Goal: Task Accomplishment & Management: Manage account settings

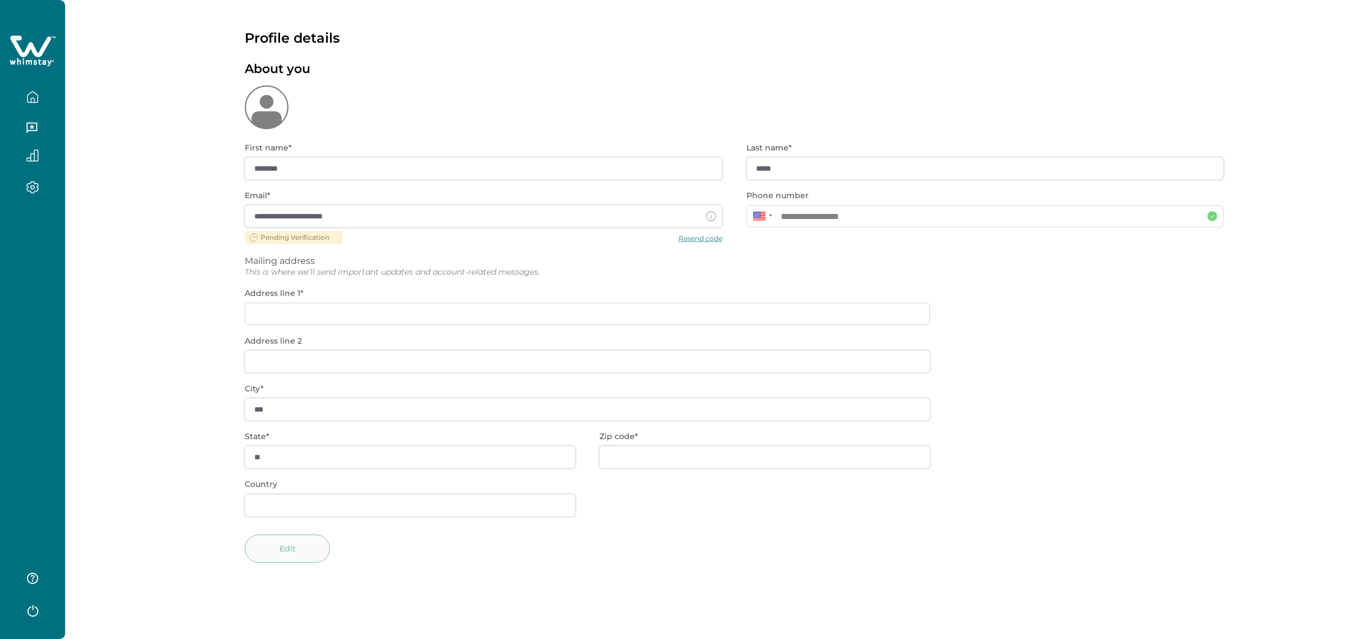
click at [31, 102] on icon "button" at bounding box center [32, 97] width 12 height 12
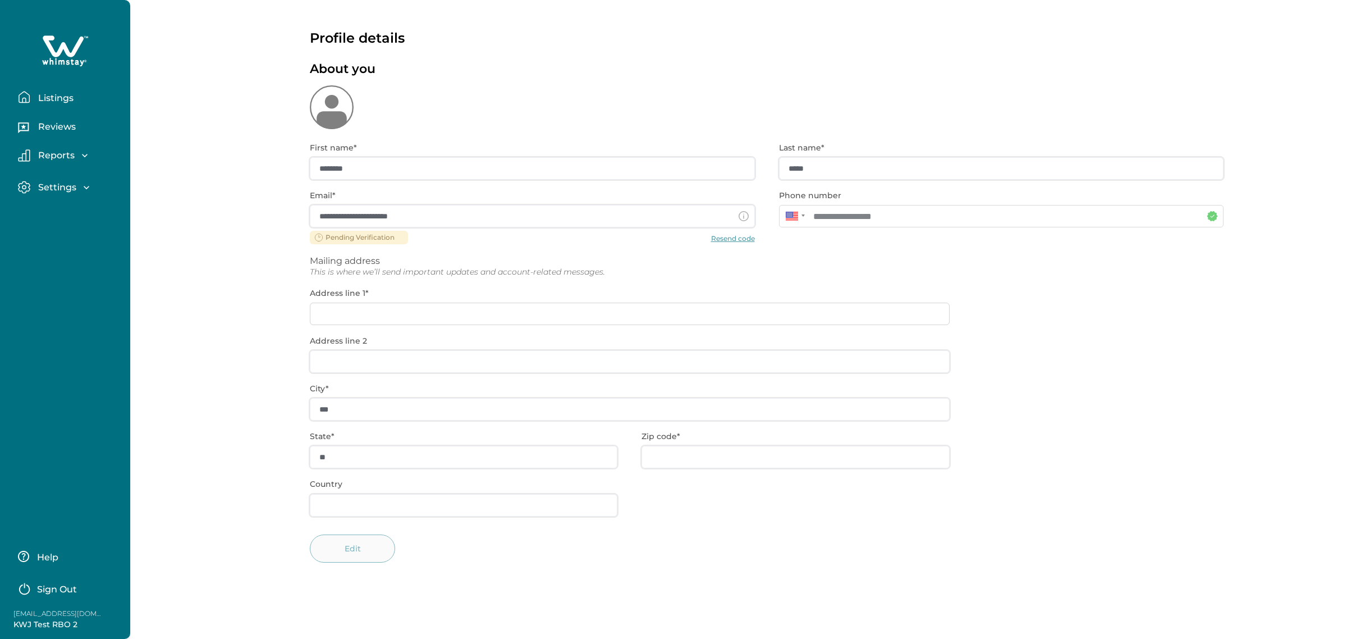
click at [31, 102] on button "Listings" at bounding box center [69, 97] width 103 height 22
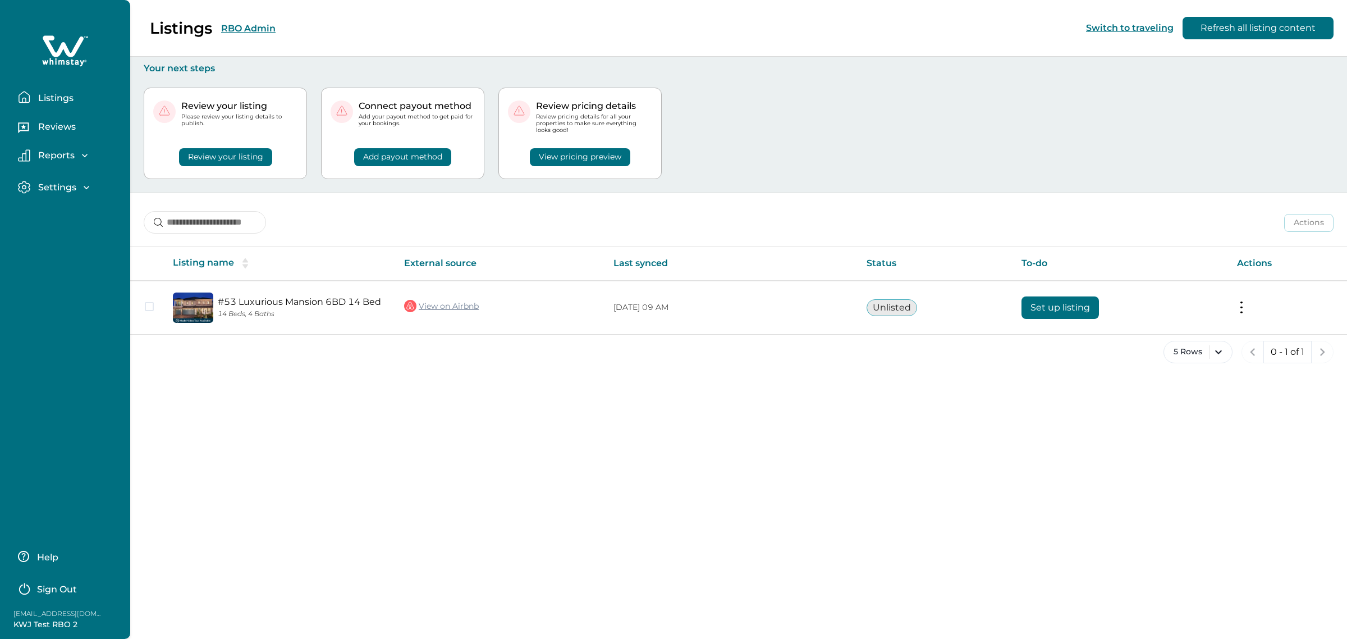
click at [49, 590] on p "Sign Out" at bounding box center [57, 589] width 40 height 11
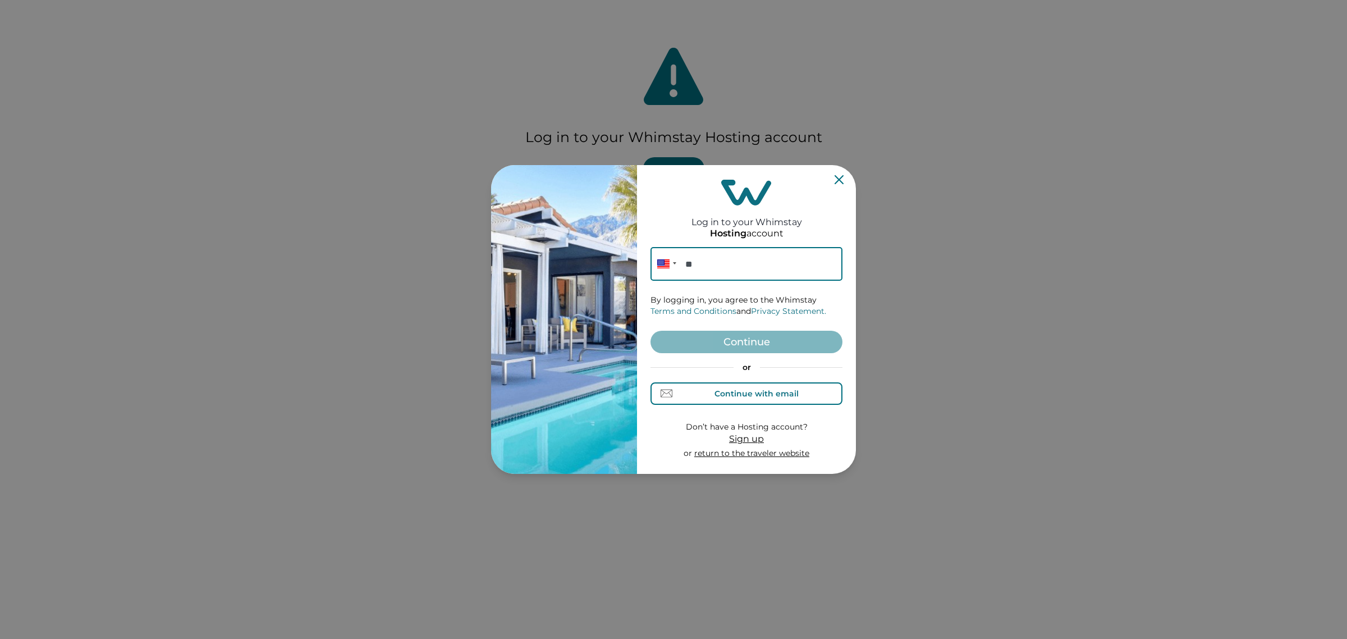
click at [757, 393] on div "Continue with email" at bounding box center [757, 393] width 84 height 9
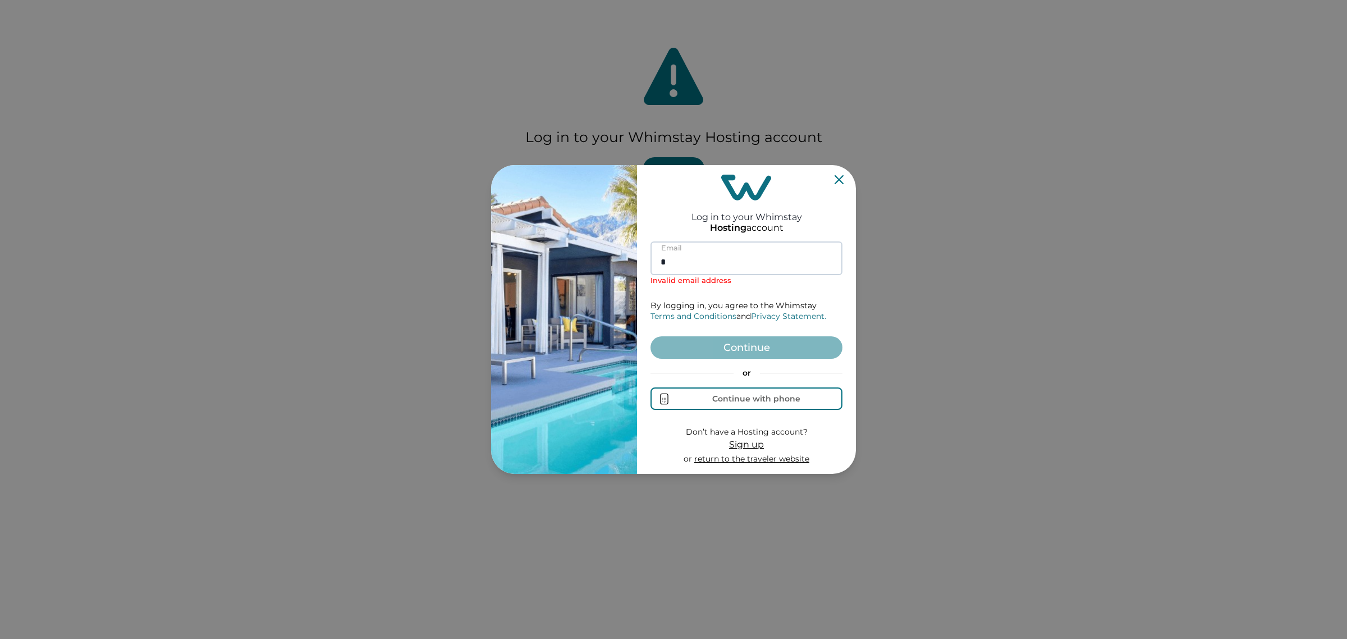
click at [715, 263] on input "*" at bounding box center [747, 258] width 192 height 34
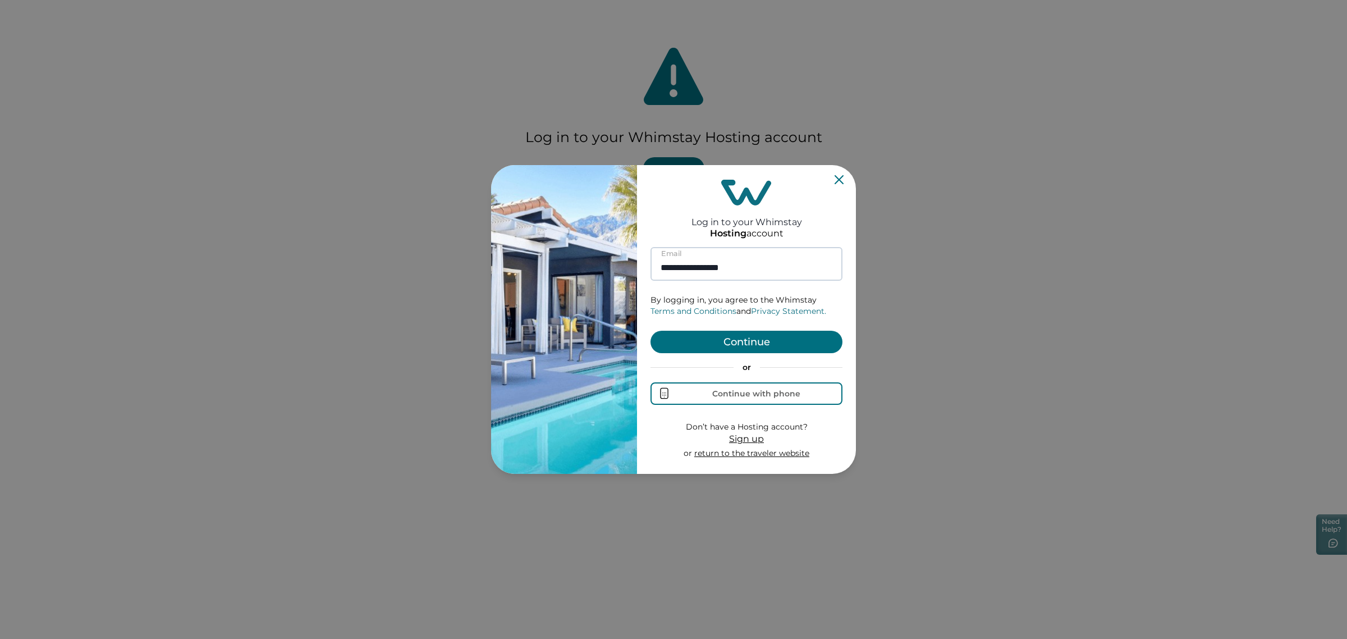
type input "**********"
click at [651, 331] on button "Continue" at bounding box center [747, 342] width 192 height 22
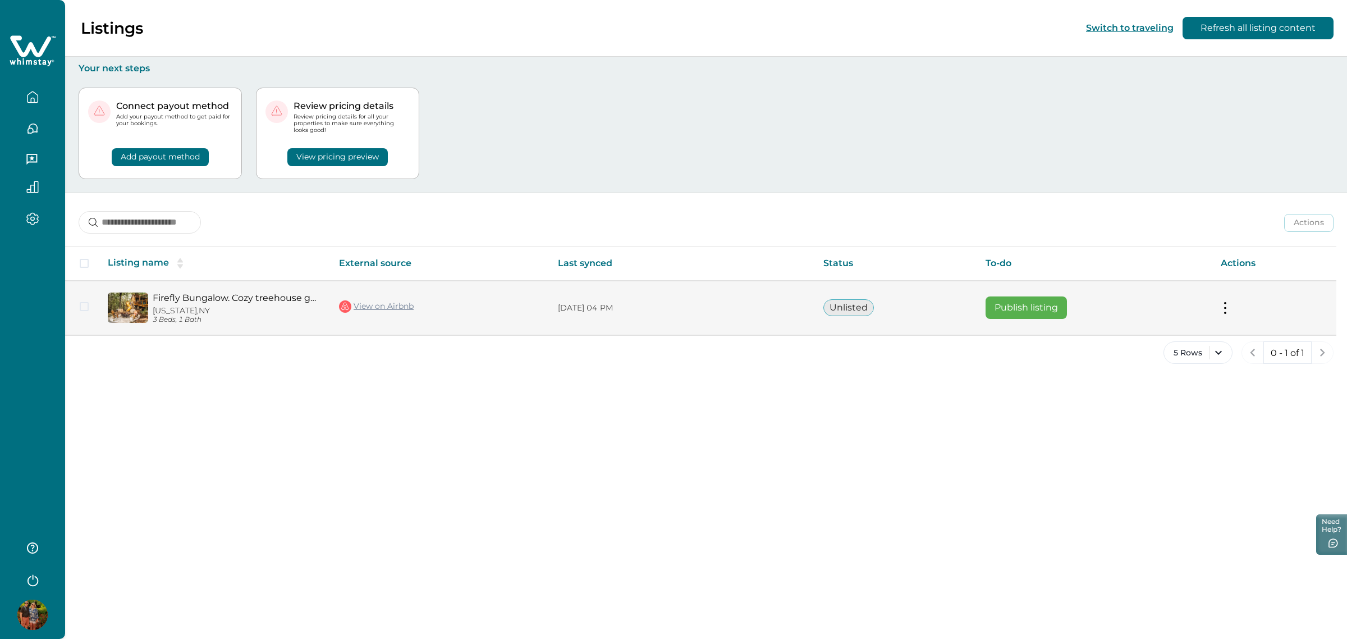
click at [375, 302] on link "View on Airbnb" at bounding box center [376, 306] width 75 height 15
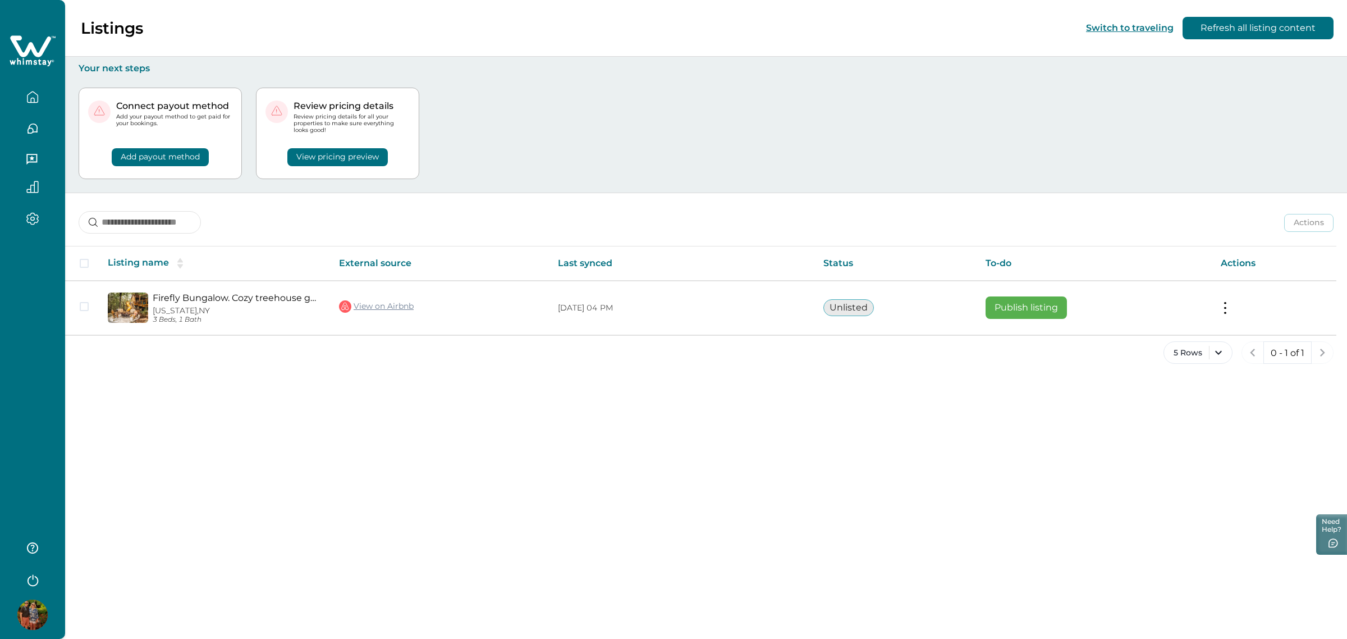
click at [693, 553] on div "Listings Switch to traveling Refresh all listing content Your next steps Connec…" at bounding box center [706, 319] width 1282 height 639
